Goal: Transaction & Acquisition: Purchase product/service

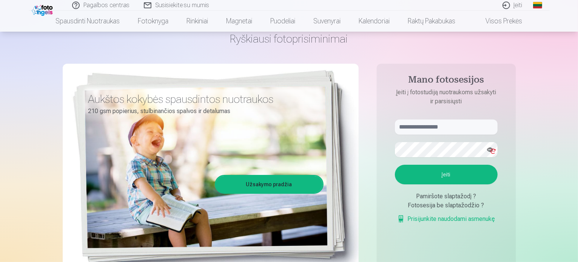
scroll to position [38, 0]
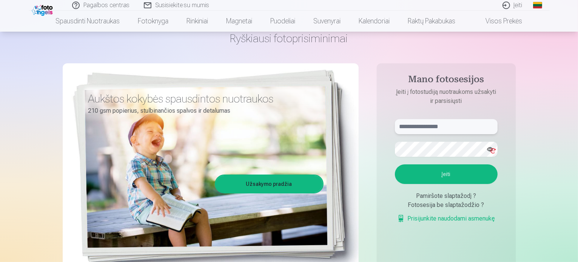
click at [455, 125] on input "text" at bounding box center [446, 126] width 103 height 15
type input "**********"
click at [383, 181] on aside "**********" at bounding box center [446, 167] width 139 height 208
click at [443, 174] on button "Įeiti" at bounding box center [446, 175] width 103 height 20
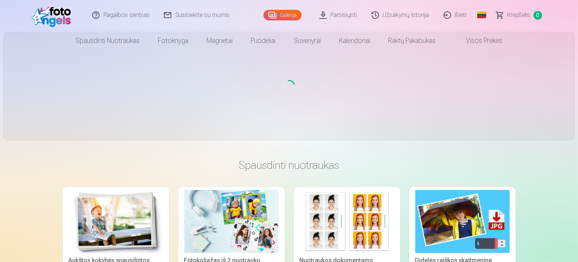
scroll to position [38, 0]
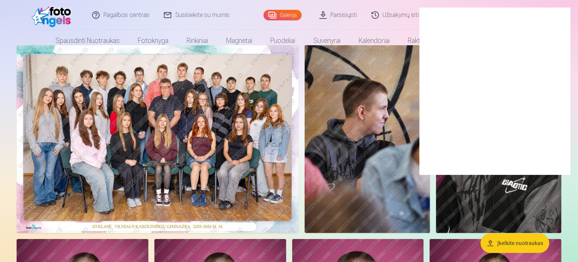
click at [409, 105] on img at bounding box center [367, 139] width 125 height 188
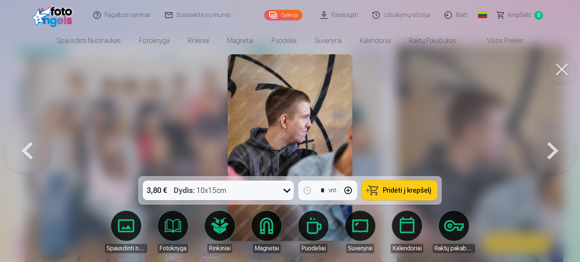
click at [550, 150] on button at bounding box center [553, 148] width 48 height 42
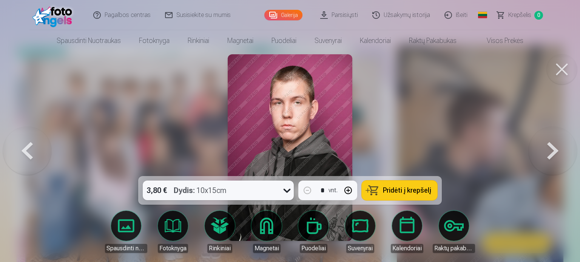
click at [550, 150] on button at bounding box center [553, 148] width 48 height 42
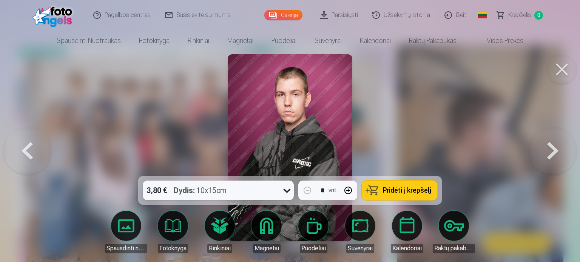
click at [550, 150] on button at bounding box center [553, 148] width 48 height 42
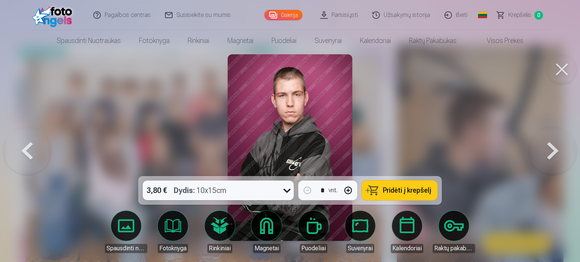
click at [561, 69] on button at bounding box center [562, 69] width 30 height 30
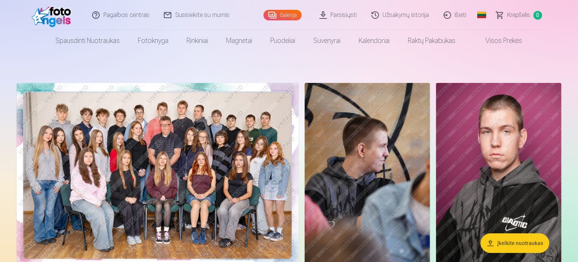
click at [535, 15] on span "0" at bounding box center [538, 15] width 9 height 9
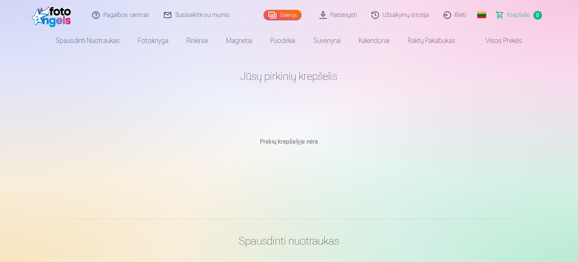
click at [459, 15] on link "Išeiti" at bounding box center [455, 15] width 37 height 30
